Goal: Transaction & Acquisition: Purchase product/service

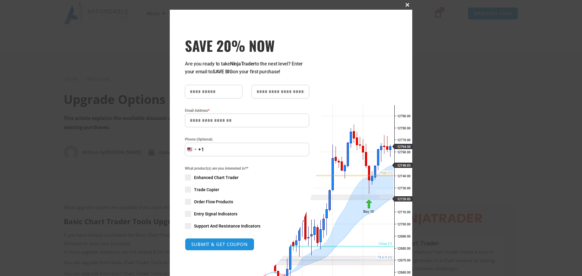
click at [292, 4] on span "SAVE 20% NOW popup" at bounding box center [407, 5] width 10 height 4
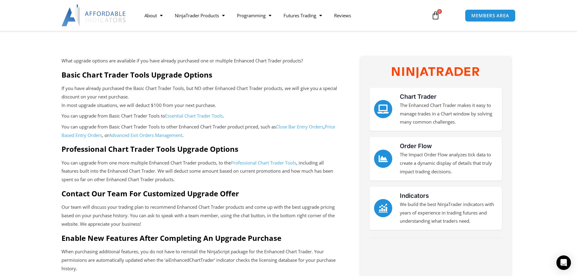
scroll to position [146, 0]
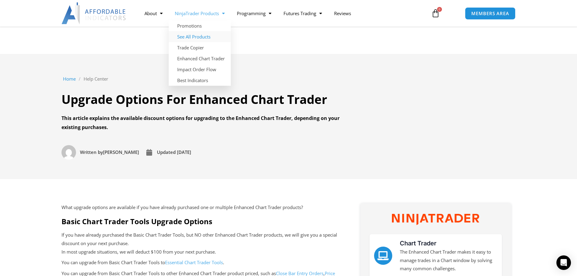
click at [188, 35] on link "See All Products" at bounding box center [200, 36] width 62 height 11
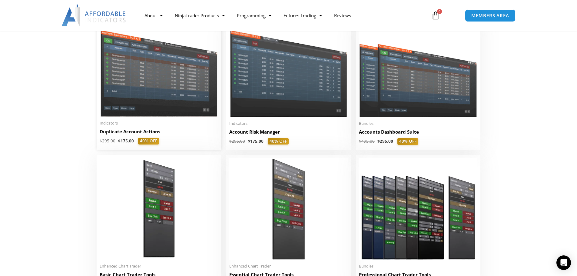
scroll to position [152, 0]
click at [145, 99] on img at bounding box center [159, 70] width 118 height 94
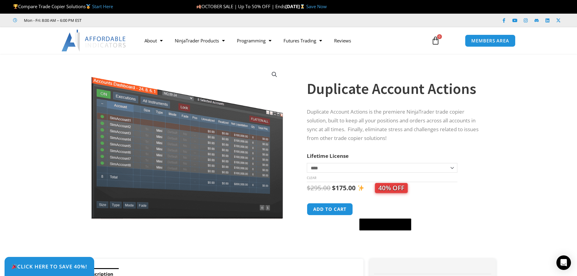
click at [454, 169] on select "**********" at bounding box center [382, 168] width 150 height 10
click at [563, 263] on icon "Open Intercom Messenger" at bounding box center [563, 263] width 7 height 8
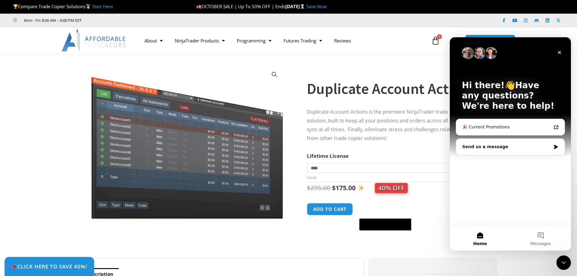
click at [561, 50] on icon "Close" at bounding box center [559, 52] width 5 height 5
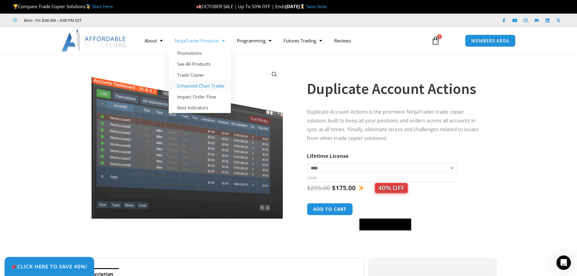
click at [196, 85] on link "Enhanced Chart Trader" at bounding box center [200, 85] width 62 height 11
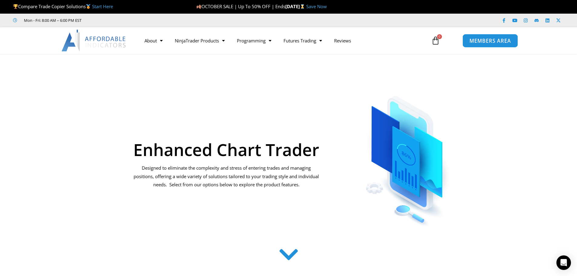
click at [488, 39] on span "MEMBERS AREA" at bounding box center [491, 40] width 42 height 5
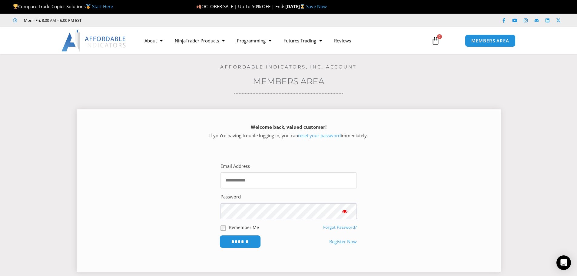
type input "**********"
click at [246, 239] on input "******" at bounding box center [240, 241] width 42 height 13
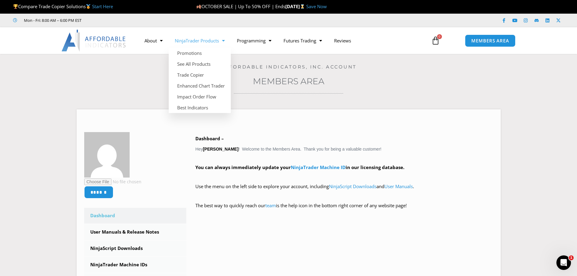
click at [199, 45] on link "NinjaTrader Products" at bounding box center [200, 41] width 62 height 14
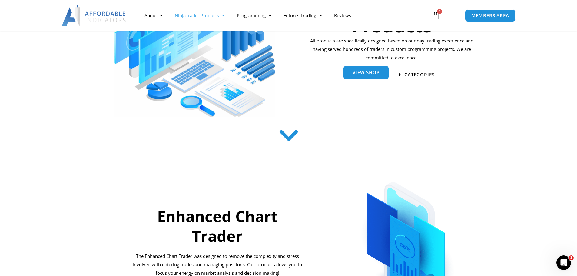
click at [372, 73] on span "View Shop" at bounding box center [366, 72] width 27 height 5
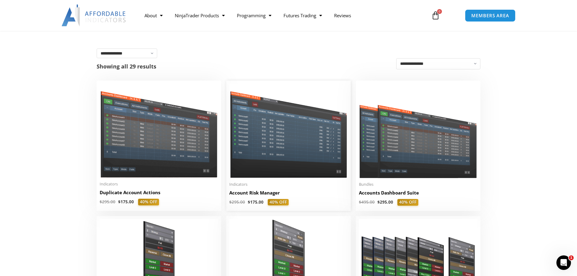
click at [271, 154] on img at bounding box center [288, 131] width 118 height 94
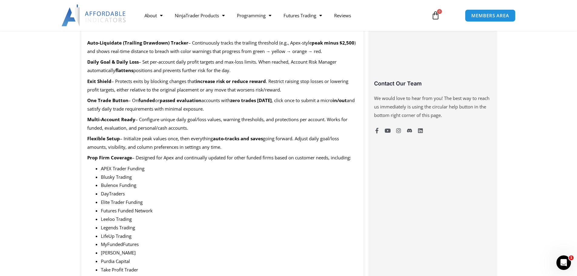
scroll to position [392, 0]
